Goal: Book appointment/travel/reservation

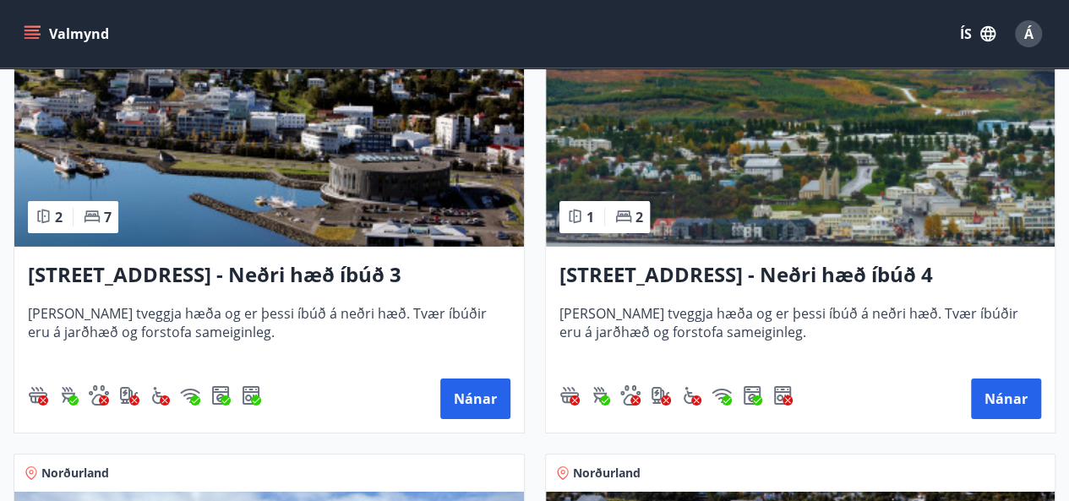
scroll to position [2629, 0]
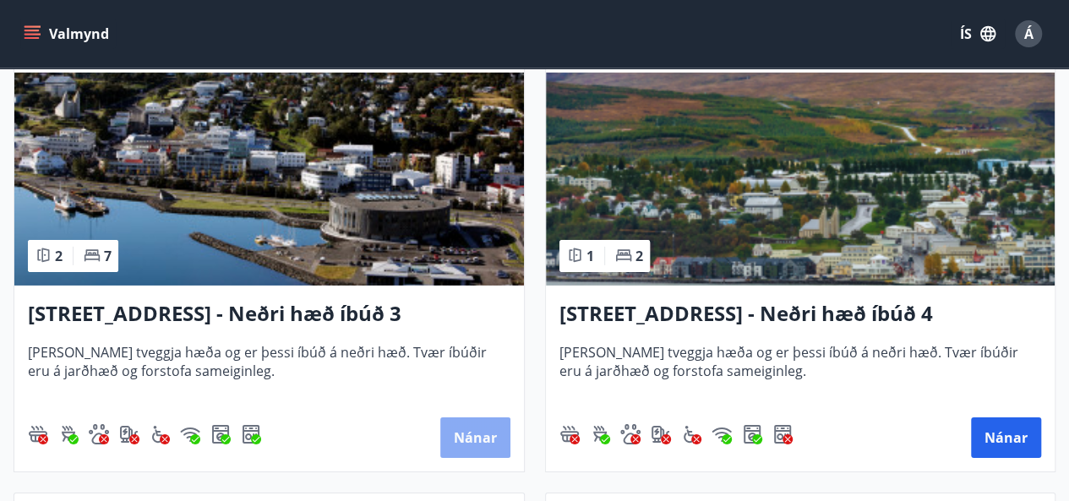
click at [475, 432] on button "Nánar" at bounding box center [475, 437] width 70 height 41
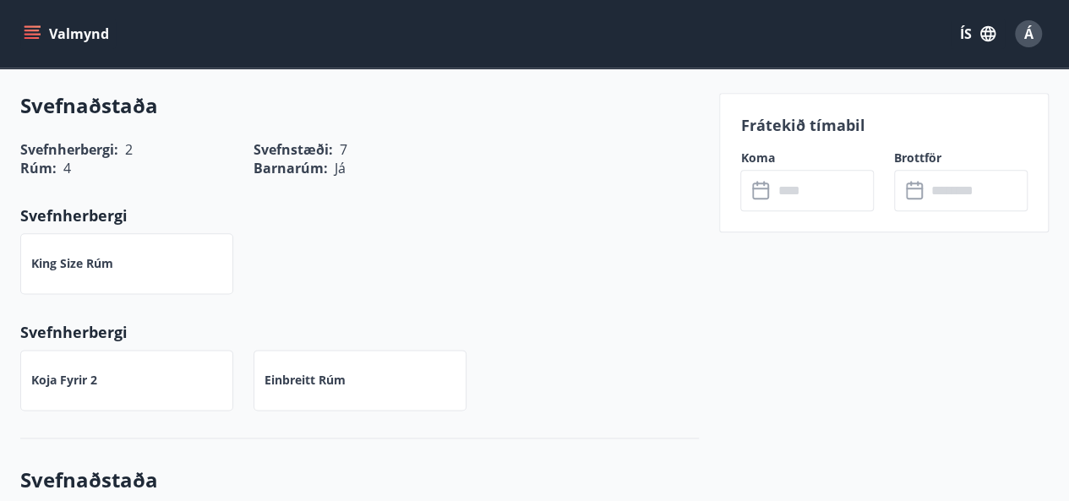
scroll to position [760, 0]
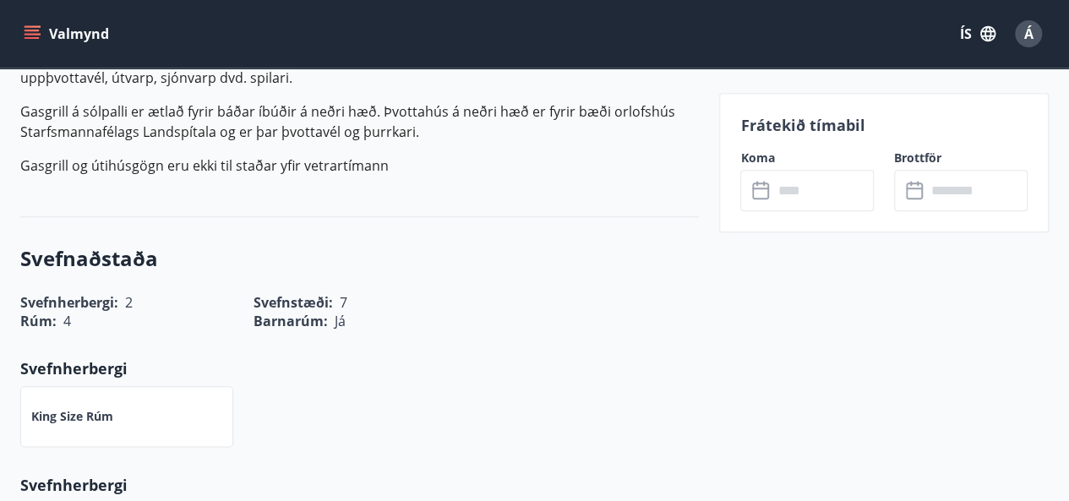
click at [814, 195] on input "text" at bounding box center [822, 190] width 101 height 41
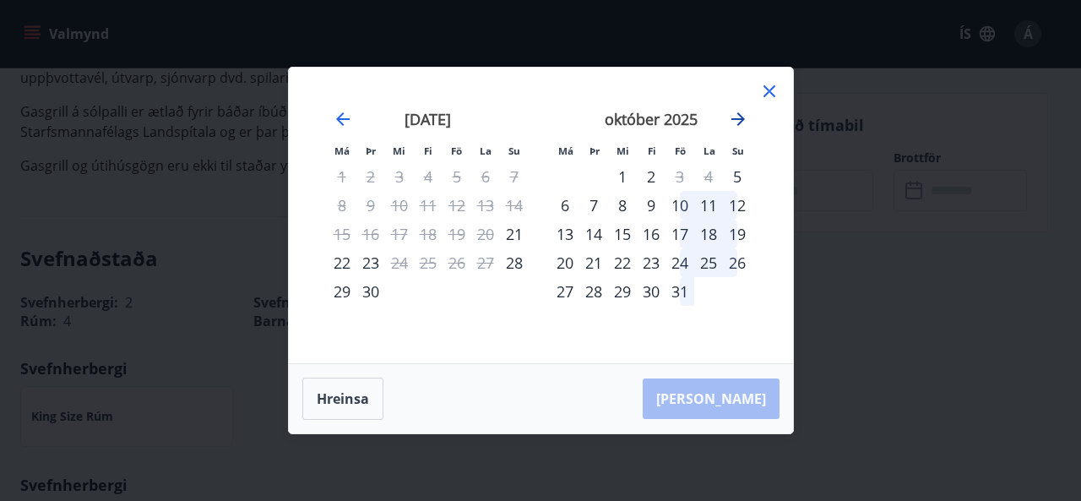
click at [740, 120] on icon "Move forward to switch to the next month." at bounding box center [739, 119] width 14 height 14
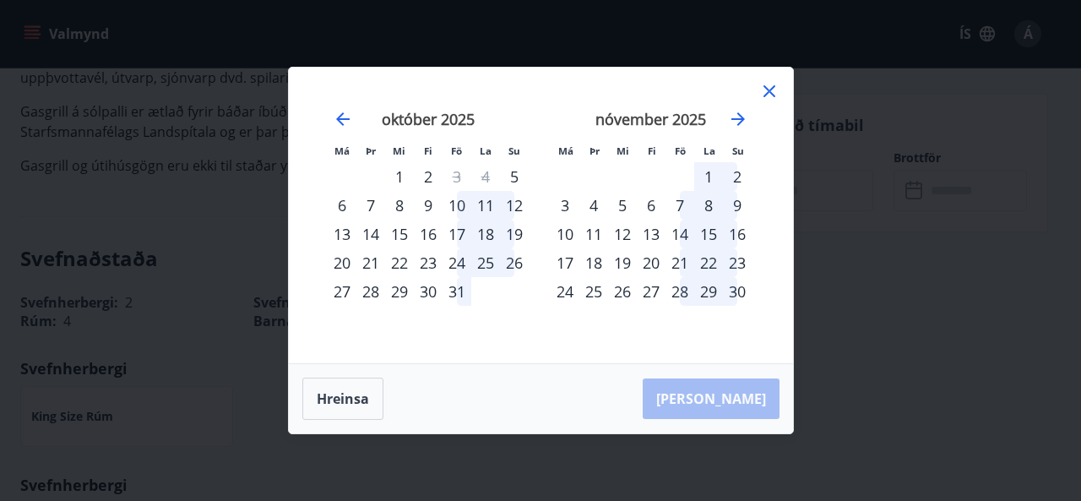
click at [770, 92] on icon at bounding box center [769, 91] width 20 height 20
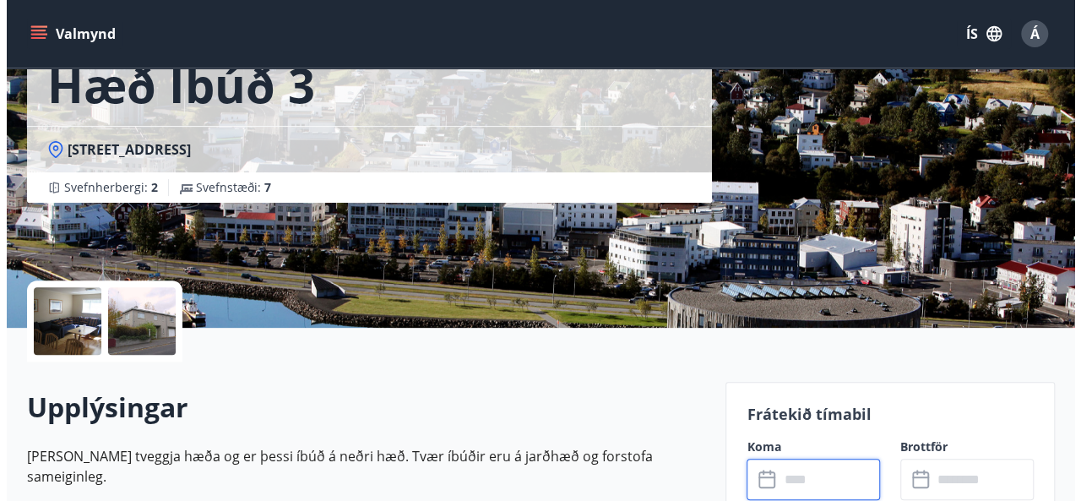
scroll to position [253, 0]
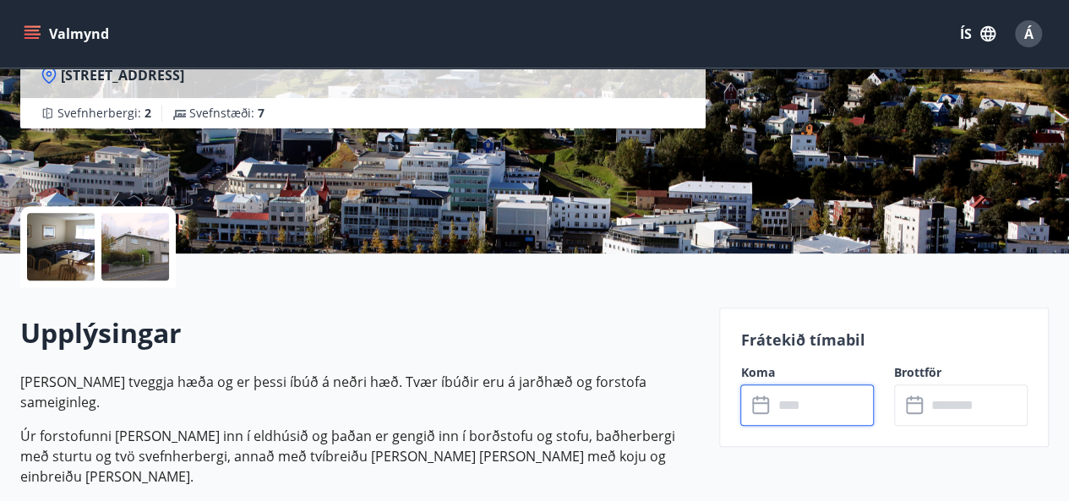
click at [46, 245] on div at bounding box center [61, 247] width 68 height 68
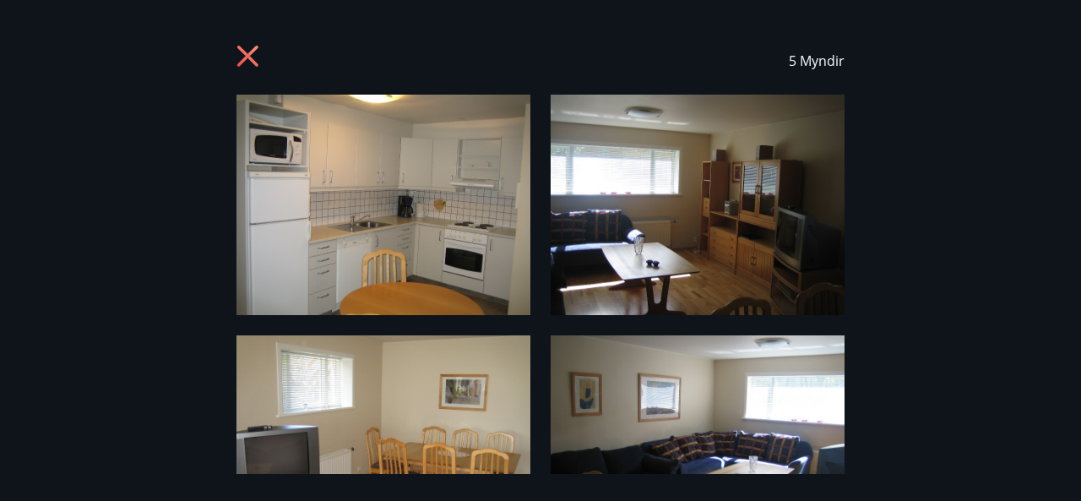
click at [414, 236] on img at bounding box center [384, 205] width 294 height 220
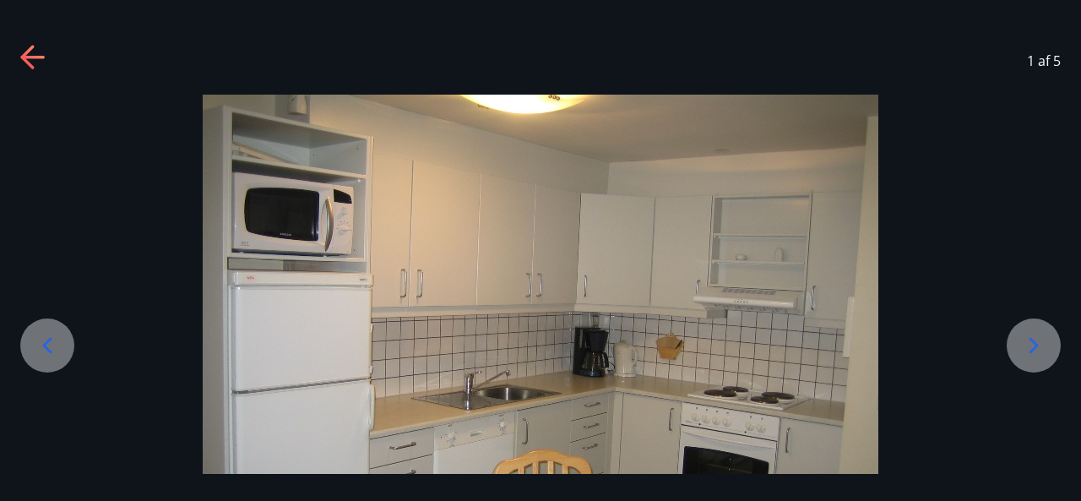
click at [1036, 346] on icon at bounding box center [1034, 345] width 9 height 16
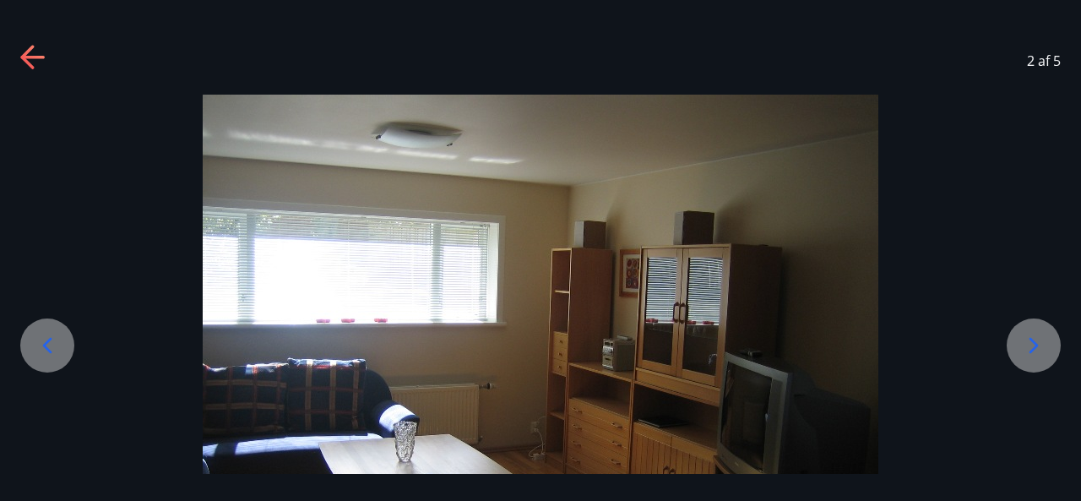
click at [1036, 346] on icon at bounding box center [1034, 345] width 9 height 16
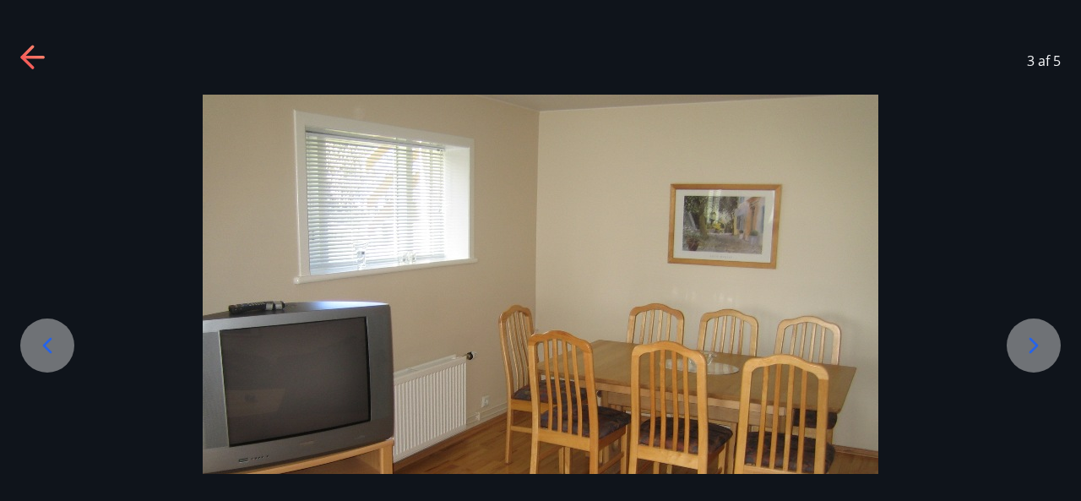
click at [1036, 346] on icon at bounding box center [1034, 345] width 9 height 16
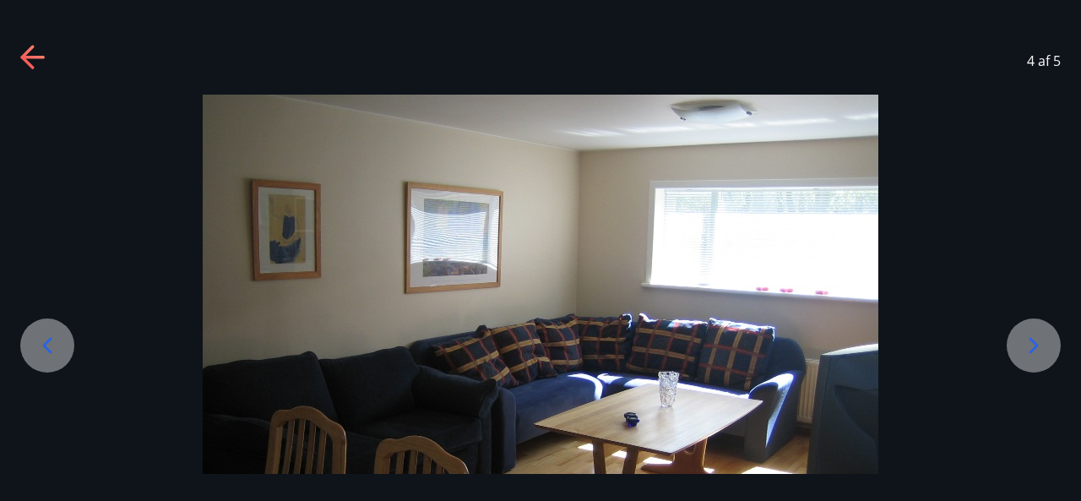
click at [1036, 346] on icon at bounding box center [1034, 345] width 9 height 16
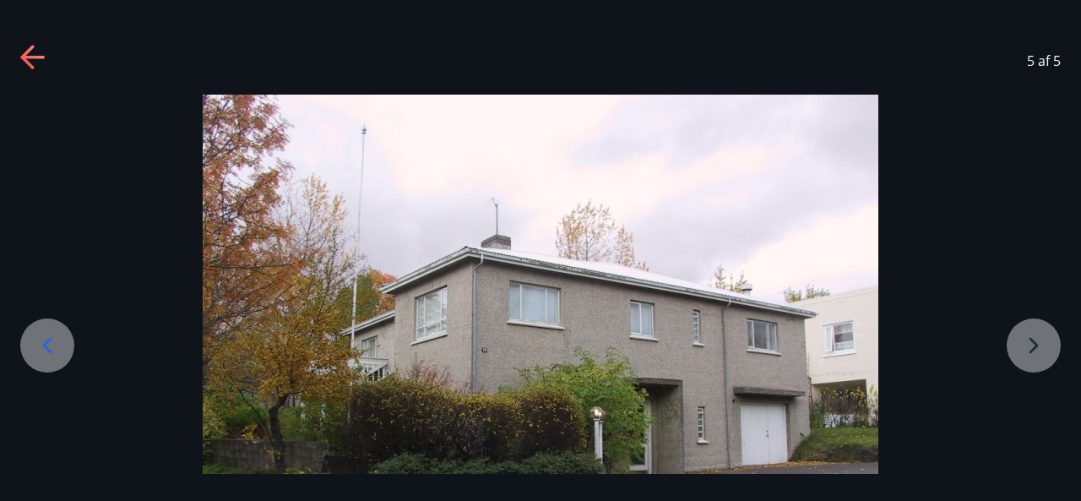
click at [1036, 346] on div at bounding box center [540, 348] width 1081 height 507
